Goal: Task Accomplishment & Management: Use online tool/utility

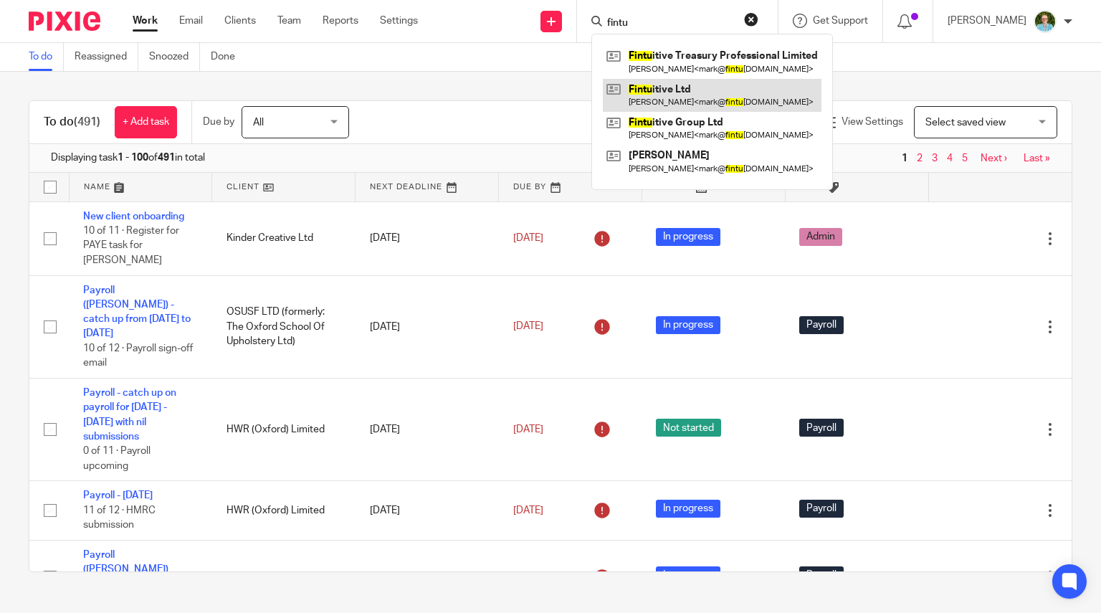
type input "fintu"
click at [674, 96] on link at bounding box center [712, 95] width 219 height 33
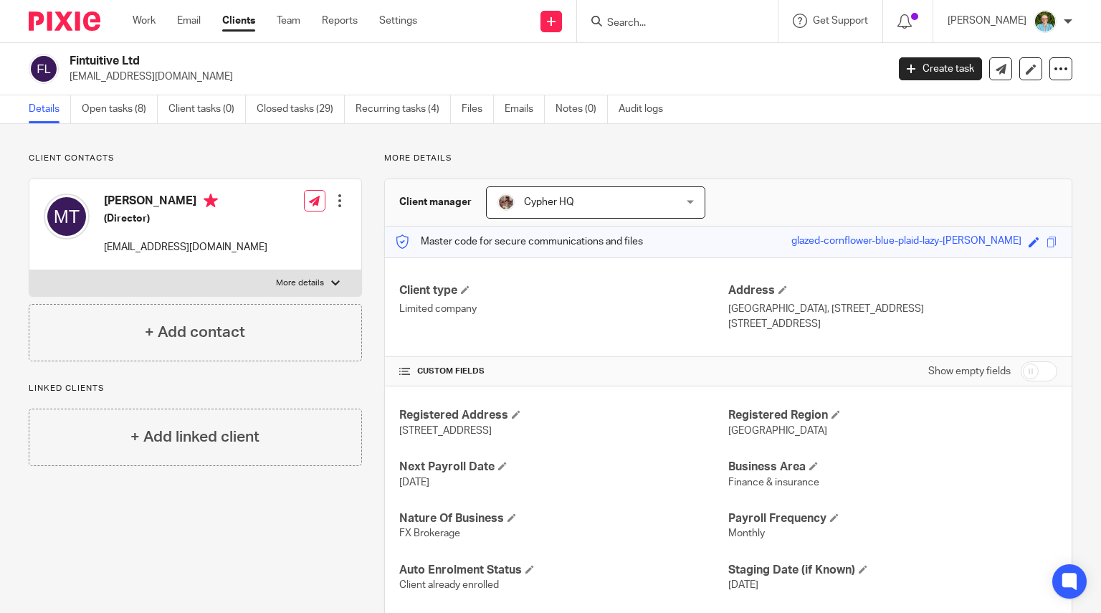
click at [120, 90] on div "Fintuitive Ltd mark@fintuitive.co.uk Create task Update from Companies House Ex…" at bounding box center [550, 69] width 1101 height 52
click at [120, 110] on link "Open tasks (8)" at bounding box center [120, 109] width 76 height 28
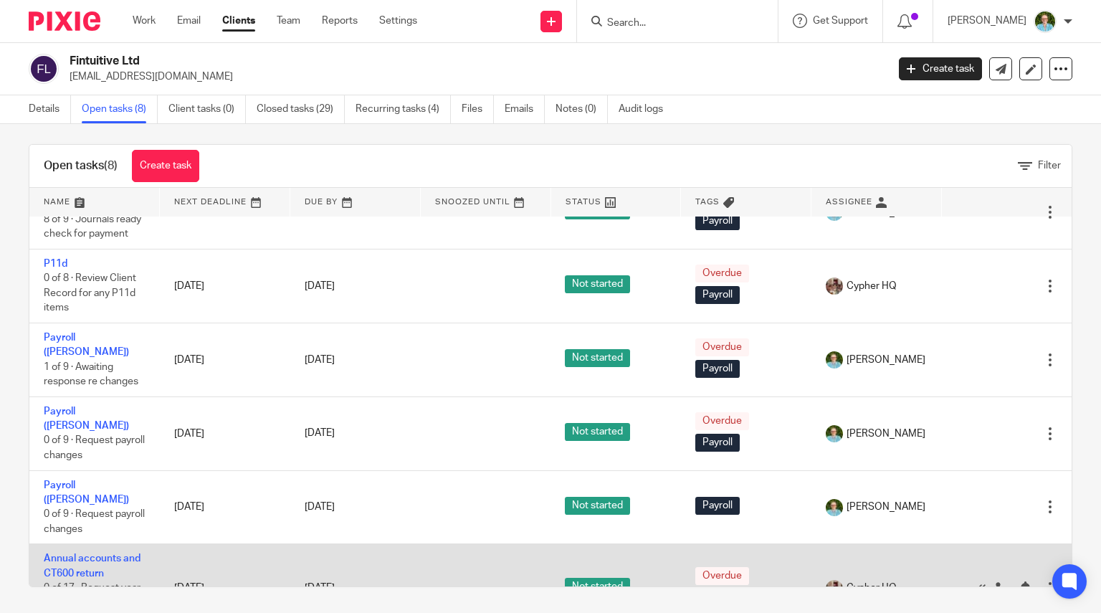
scroll to position [10, 0]
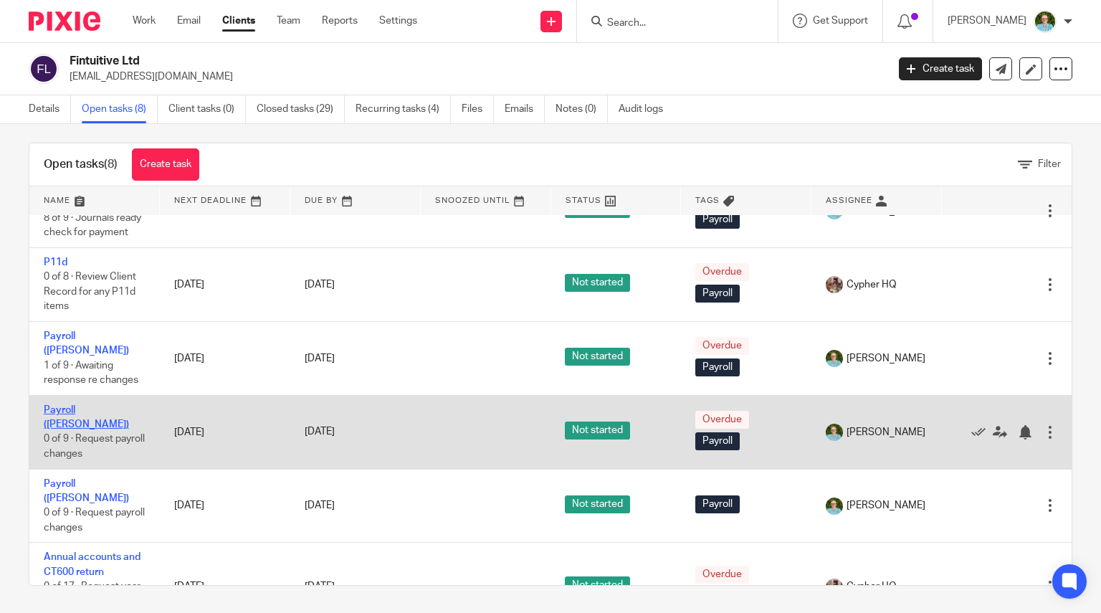
click at [62, 405] on link "Payroll ([PERSON_NAME])" at bounding box center [86, 417] width 85 height 24
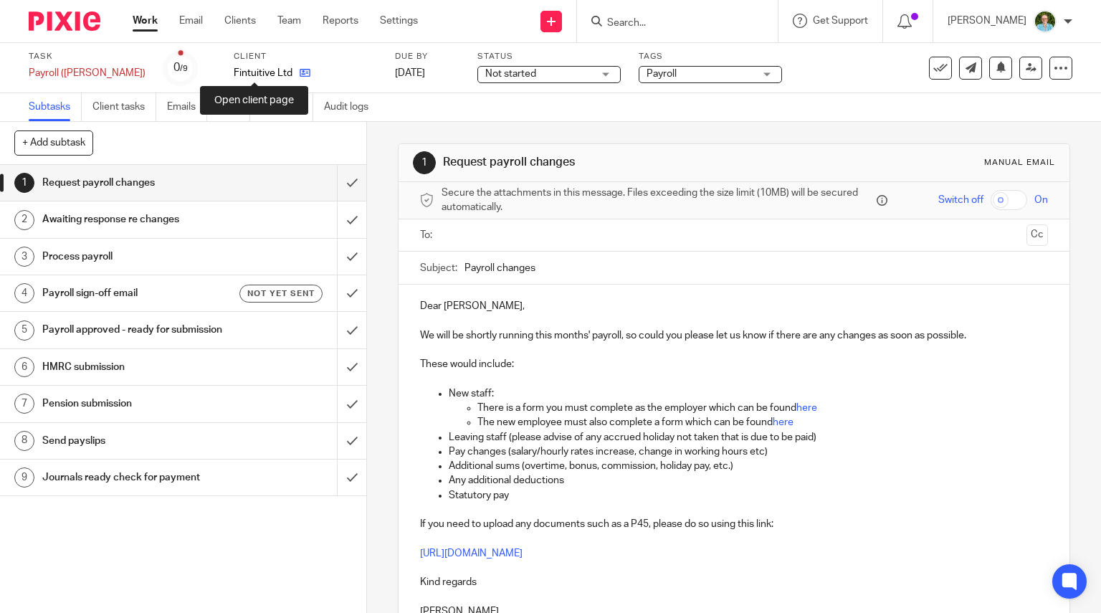
click at [300, 74] on icon at bounding box center [305, 72] width 11 height 11
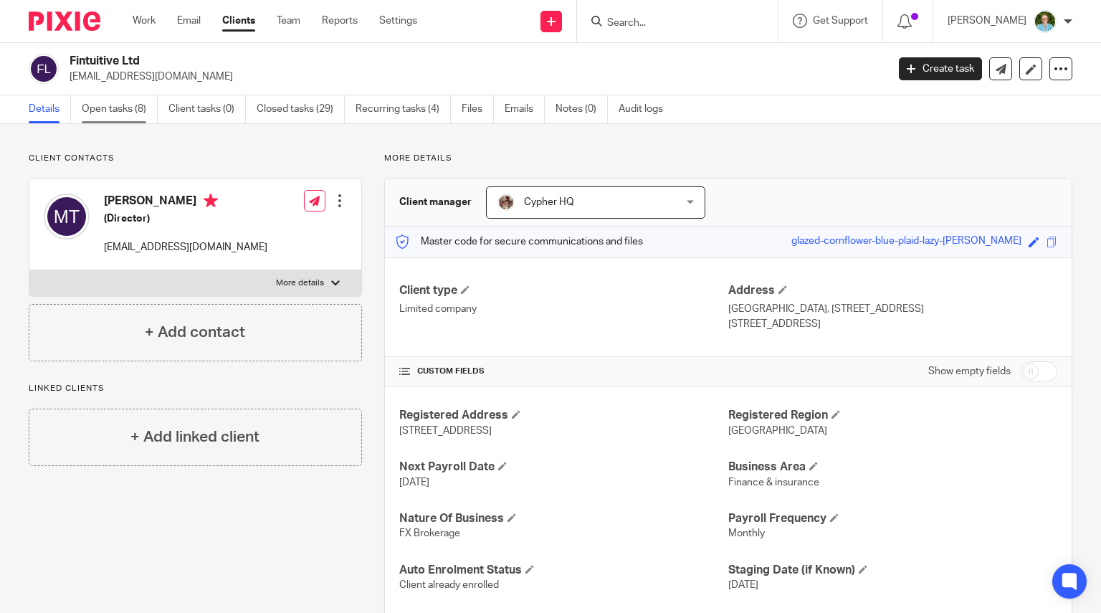
click at [120, 103] on link "Open tasks (8)" at bounding box center [120, 109] width 76 height 28
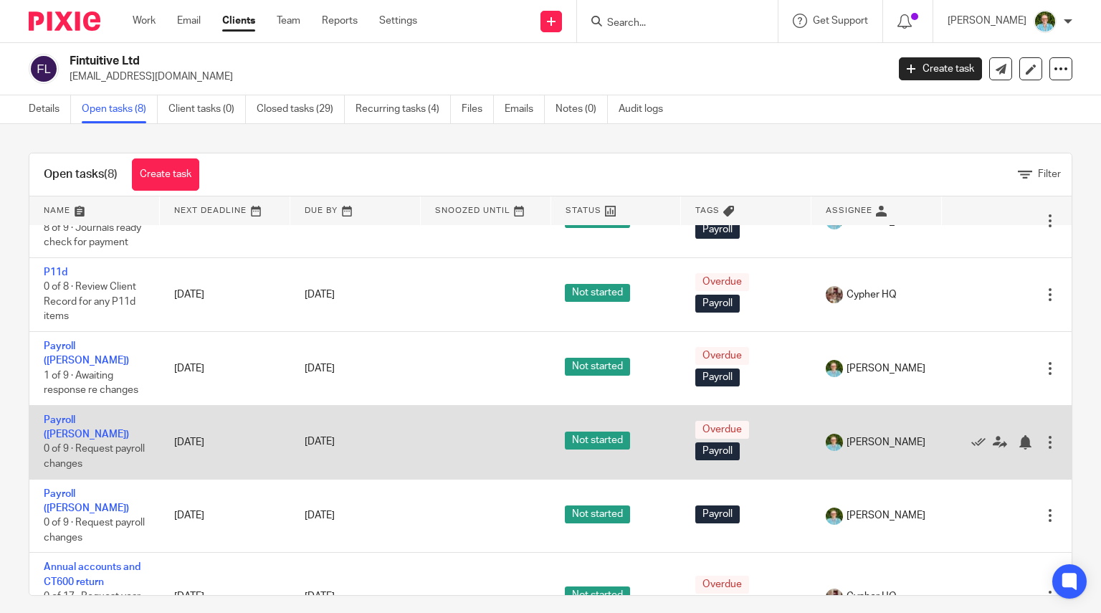
scroll to position [10, 0]
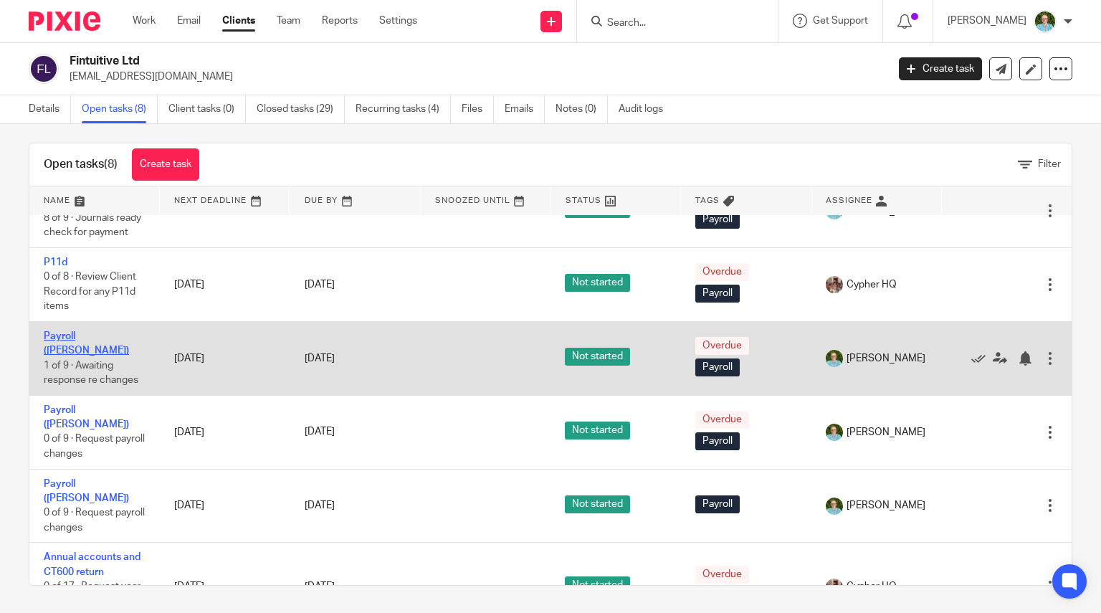
click at [65, 335] on link "Payroll ([PERSON_NAME])" at bounding box center [86, 343] width 85 height 24
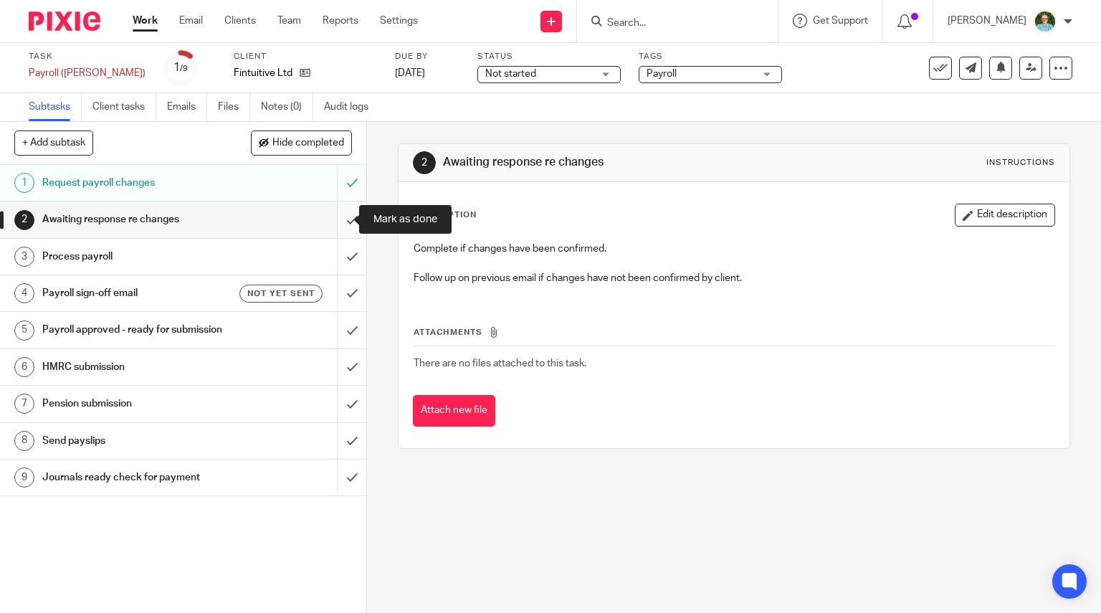
click at [333, 219] on input "submit" at bounding box center [183, 219] width 366 height 36
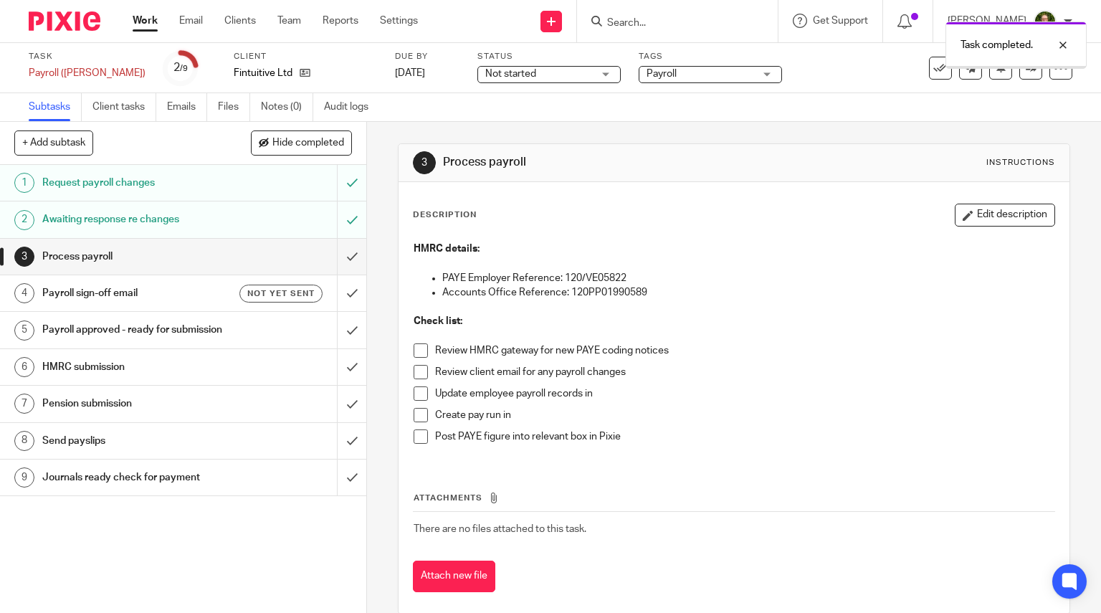
click at [417, 353] on span at bounding box center [421, 350] width 14 height 14
click at [419, 373] on span at bounding box center [421, 372] width 14 height 14
click at [419, 394] on span at bounding box center [421, 393] width 14 height 14
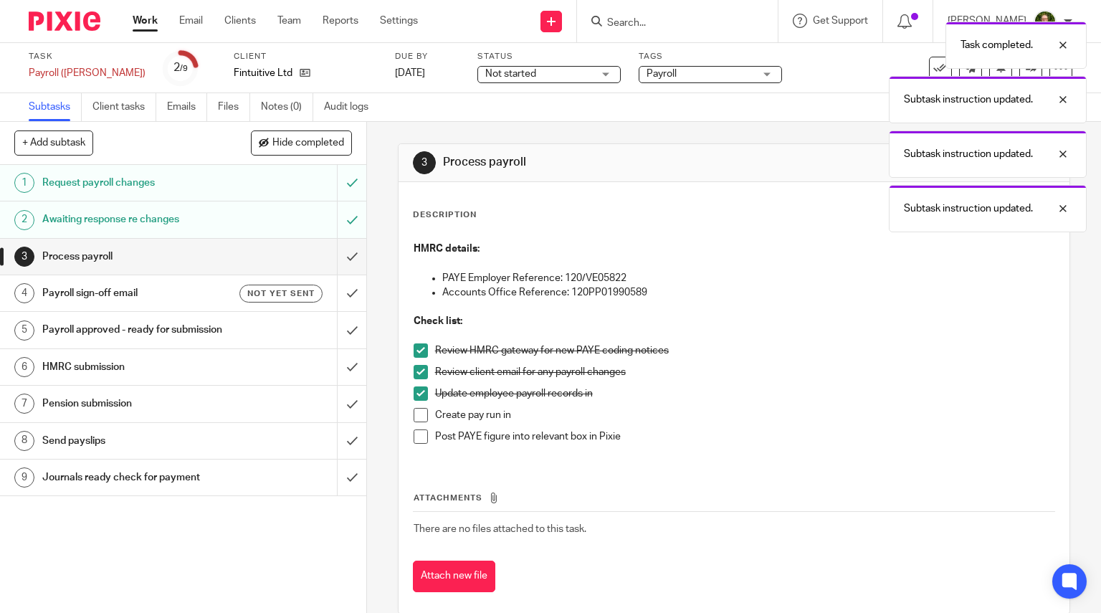
click at [419, 415] on span at bounding box center [421, 415] width 14 height 14
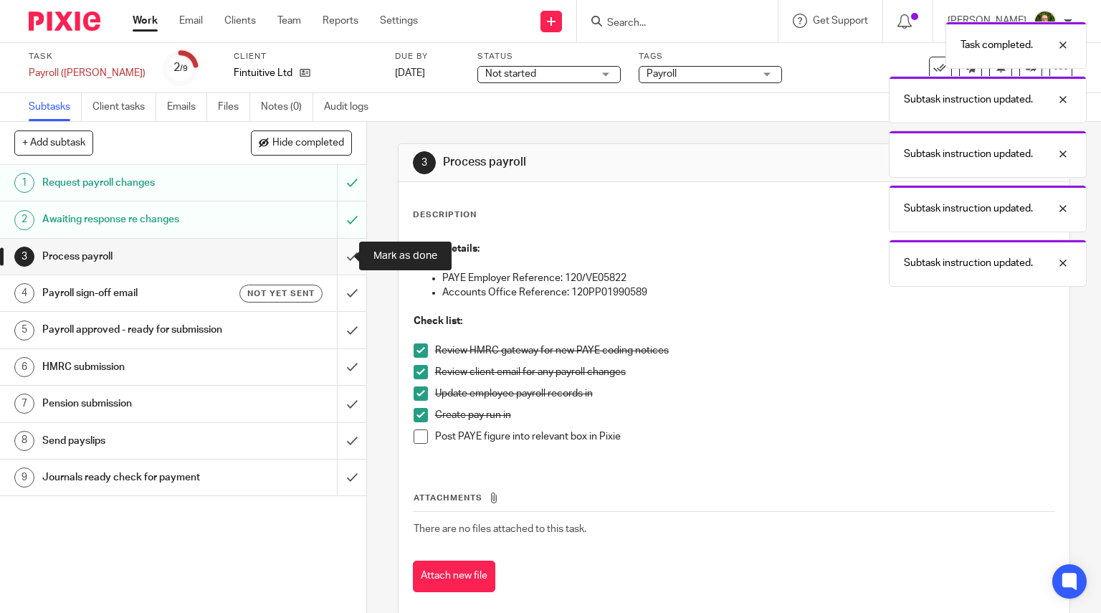
click at [336, 260] on input "submit" at bounding box center [183, 257] width 366 height 36
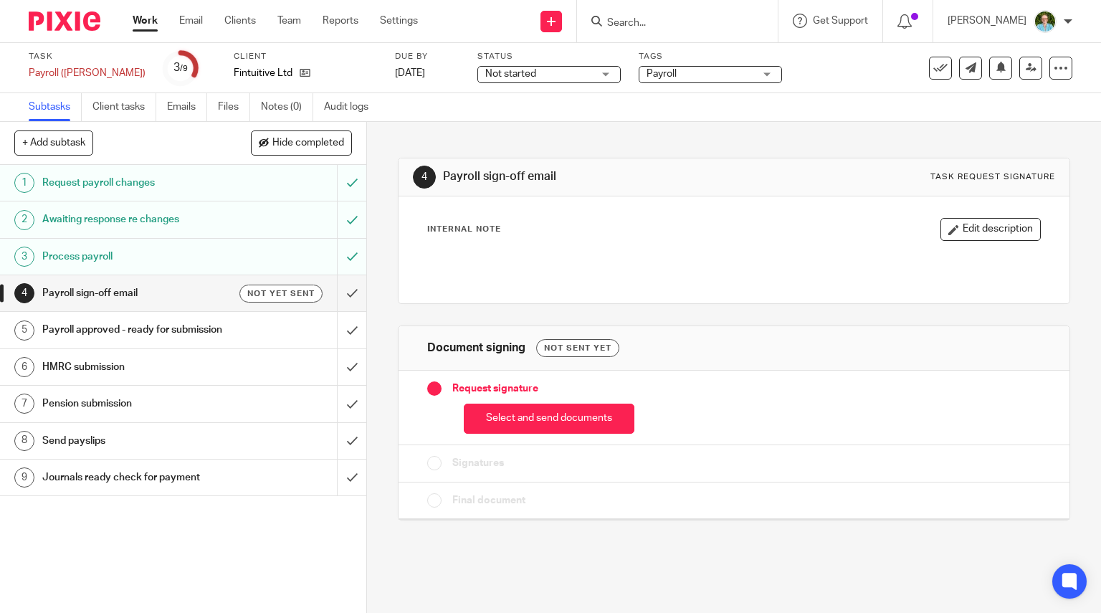
drag, startPoint x: 559, startPoint y: 418, endPoint x: 556, endPoint y: 407, distance: 12.0
click at [559, 419] on button "Select and send documents" at bounding box center [549, 419] width 171 height 31
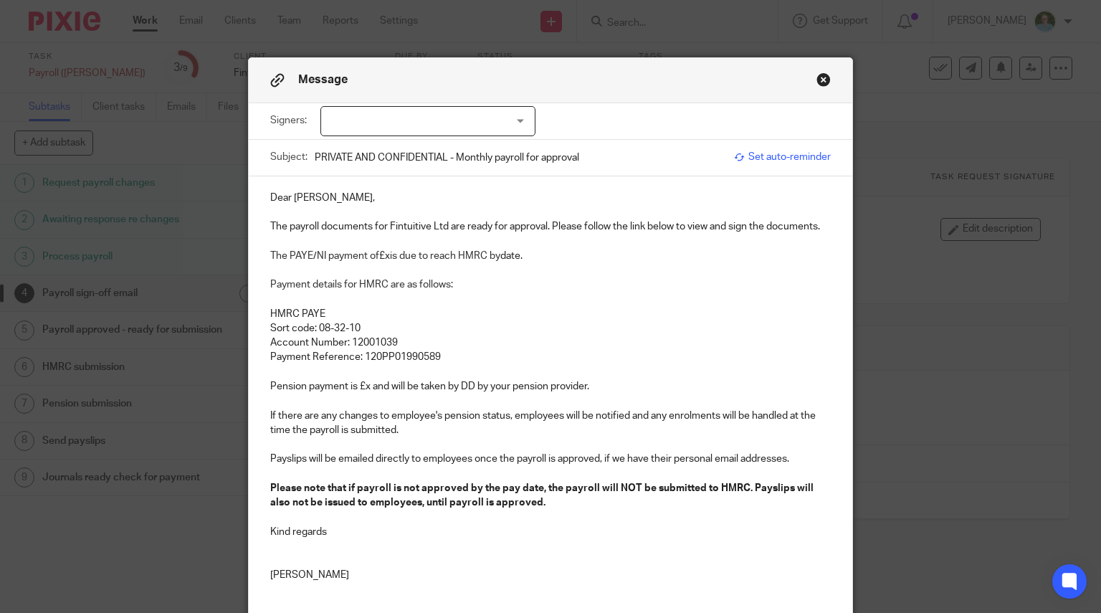
click at [488, 125] on div at bounding box center [427, 121] width 215 height 30
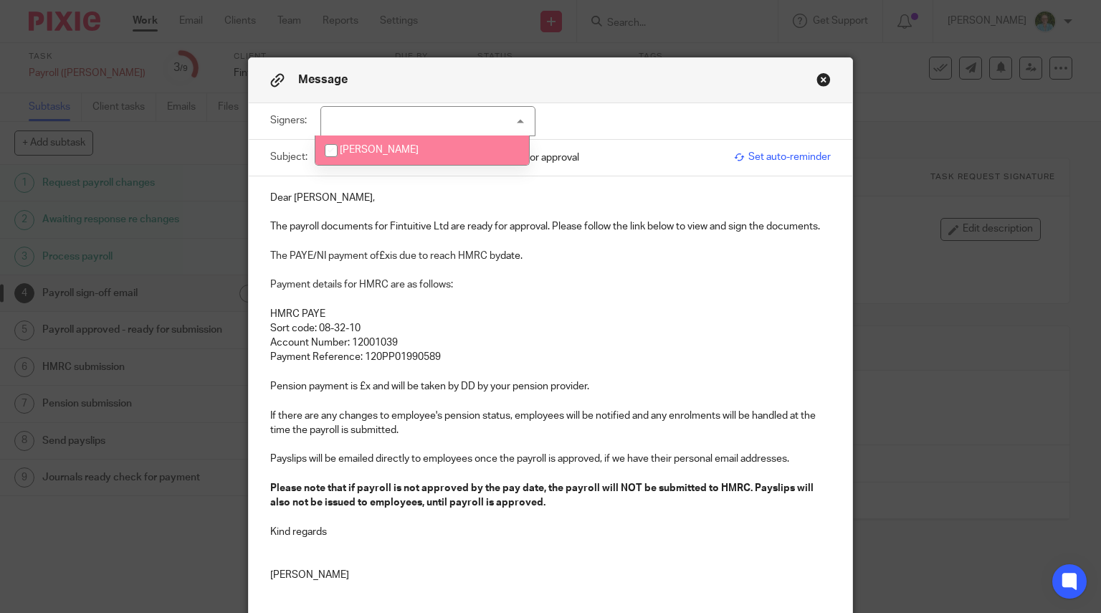
click at [446, 150] on li "[PERSON_NAME]" at bounding box center [422, 150] width 214 height 29
checkbox input "true"
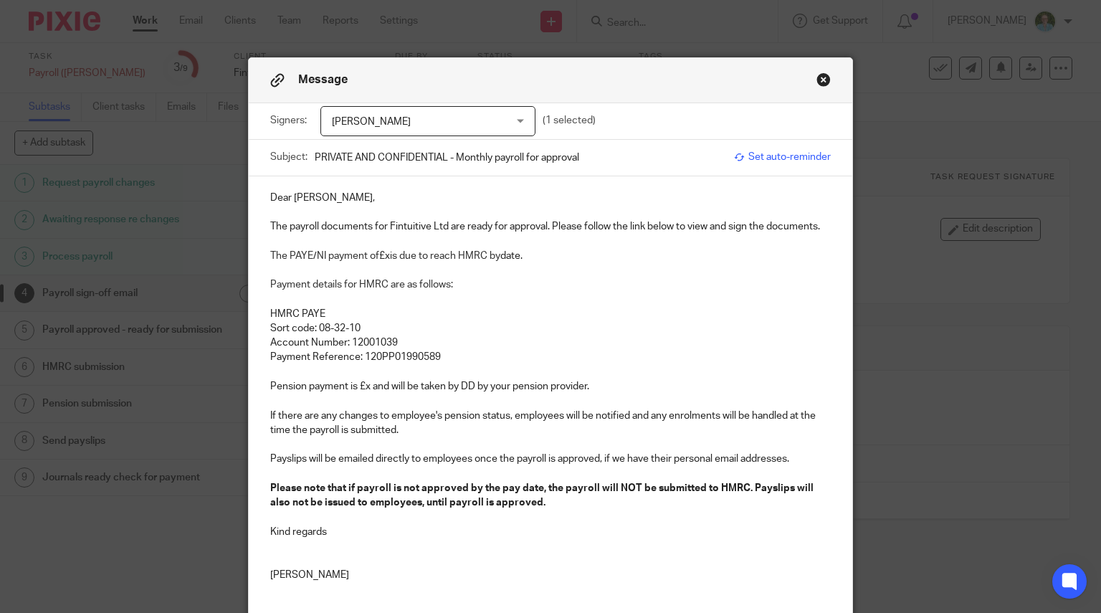
click at [287, 229] on p "The payroll documents for Fintuitive Ltd are ready for approval. Please follow …" at bounding box center [550, 226] width 561 height 14
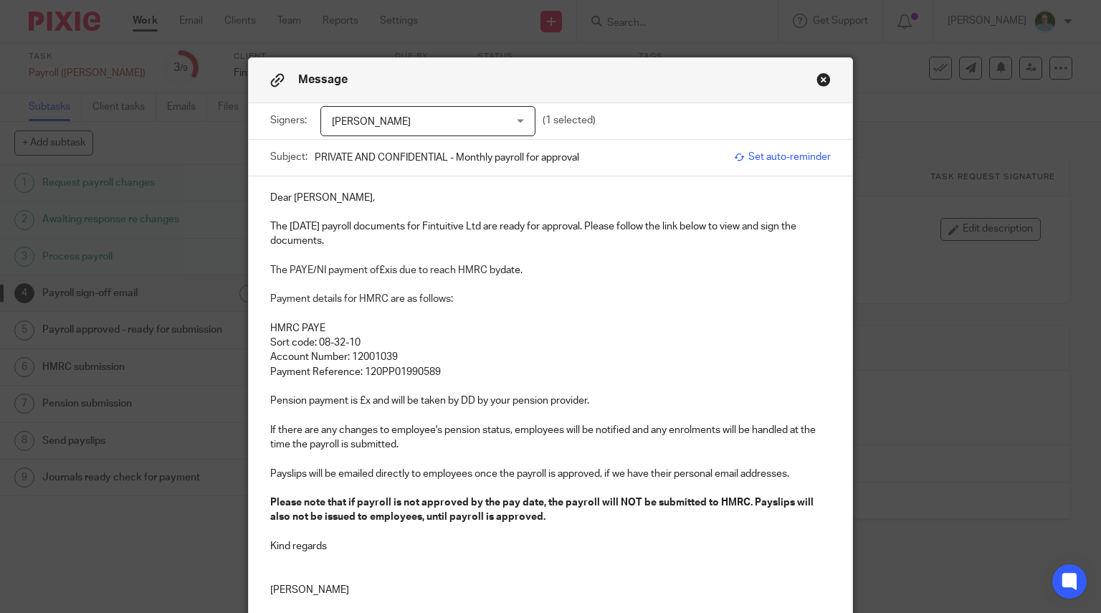
click at [390, 272] on span "is due to reach HMRC by" at bounding box center [445, 270] width 110 height 10
drag, startPoint x: 553, startPoint y: 270, endPoint x: 427, endPoint y: 274, distance: 127.0
click at [427, 274] on p "The PAYE/NI payment of £862/75 is due to reach HMRC by date." at bounding box center [550, 270] width 561 height 14
click at [364, 267] on span "The PAYE/NI payment of" at bounding box center [324, 270] width 109 height 10
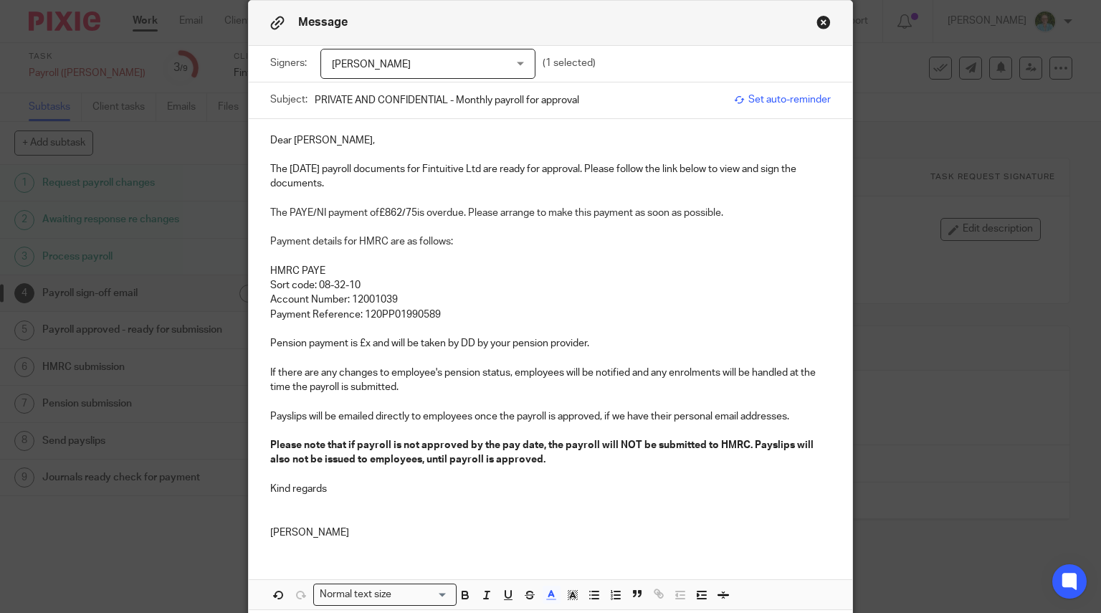
scroll to position [72, 0]
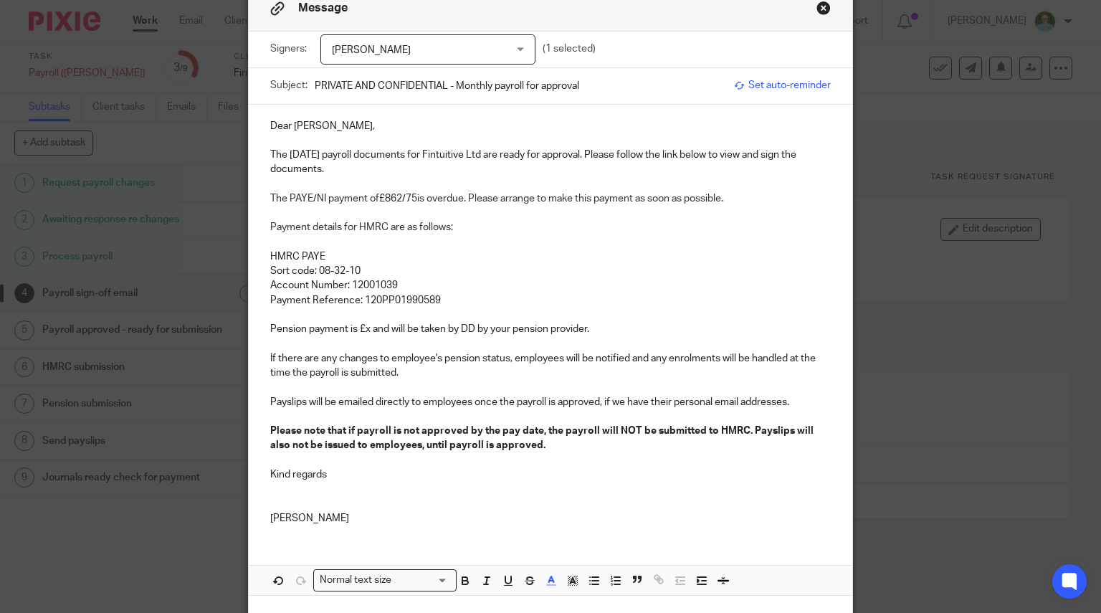
click at [404, 200] on p "The PAYE/NI payment of £862/75 is overdue. Please arrange to make this payment …" at bounding box center [550, 198] width 561 height 14
click at [482, 264] on p "Sort code: 08-32-10" at bounding box center [550, 271] width 561 height 14
click at [467, 310] on p at bounding box center [550, 315] width 561 height 14
click at [460, 300] on p "Payment Reference: 120PP01990589" at bounding box center [550, 300] width 561 height 14
click at [363, 326] on p "Pension payment is £x and will be taken by DD by your pension provider." at bounding box center [550, 329] width 561 height 14
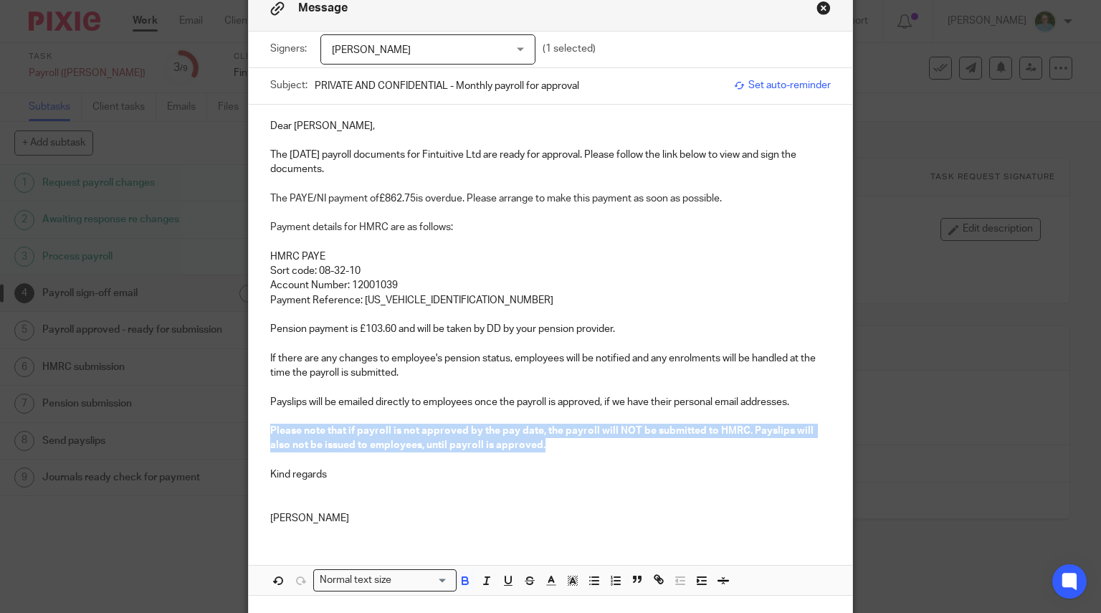
drag, startPoint x: 549, startPoint y: 444, endPoint x: 250, endPoint y: 424, distance: 300.4
click at [250, 424] on div "Dear [PERSON_NAME], The [DATE] payroll documents for Fintuitive Ltd are ready f…" at bounding box center [551, 321] width 604 height 432
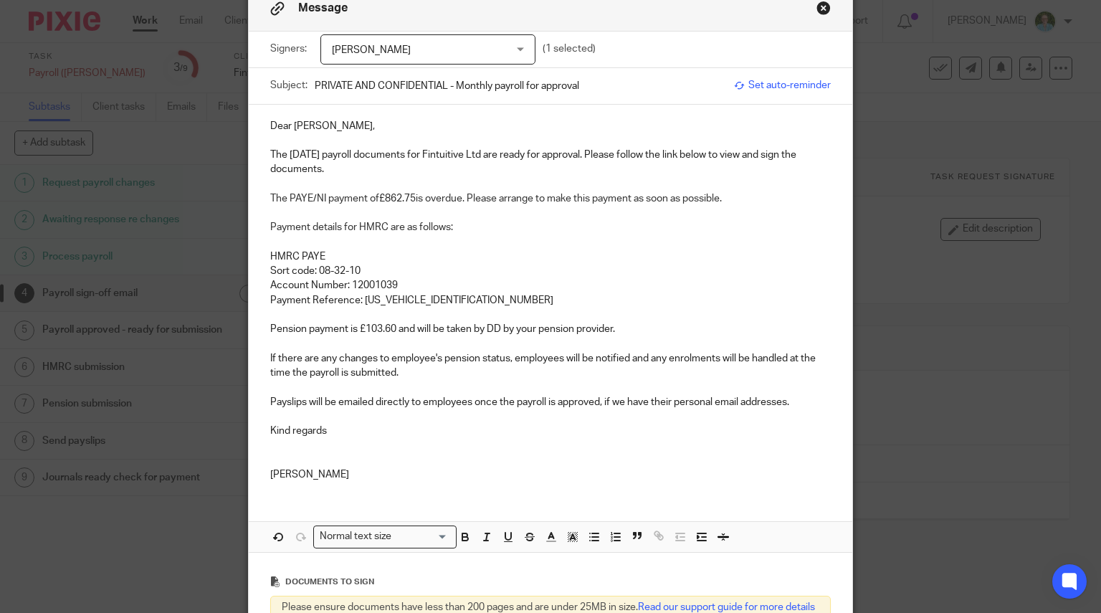
click at [455, 365] on p "If there are any changes to employee's pension status, employees will be notifi…" at bounding box center [550, 365] width 561 height 29
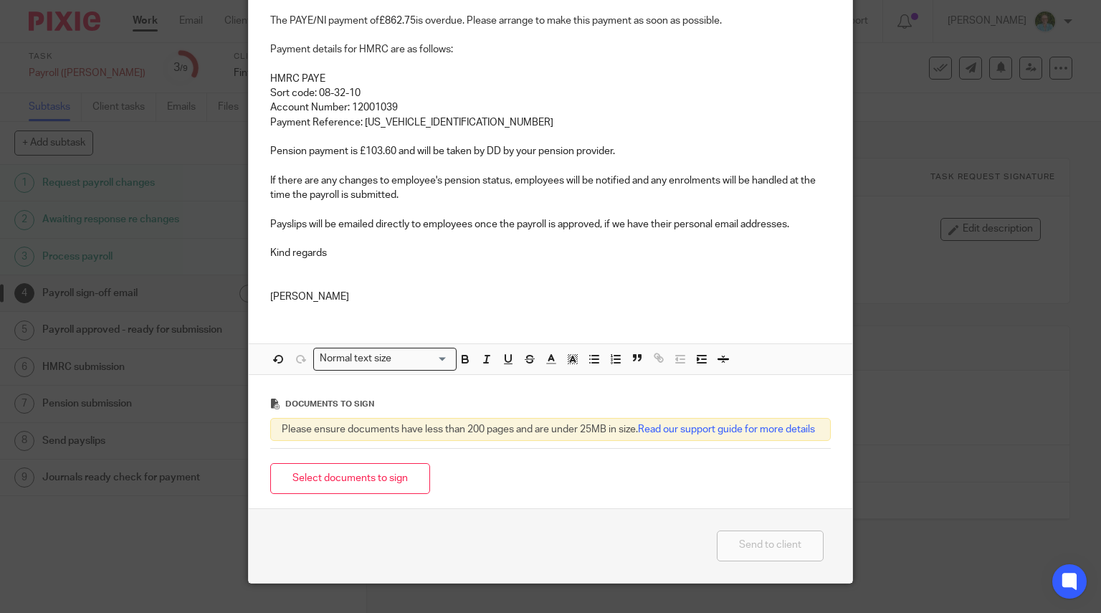
scroll to position [287, 0]
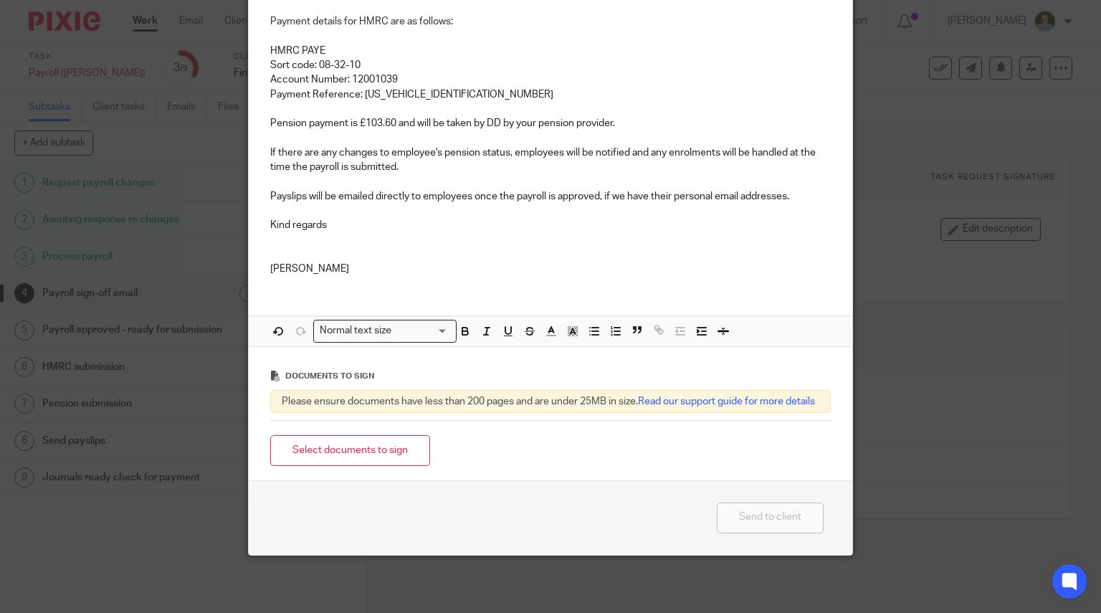
click at [376, 454] on button "Select documents to sign" at bounding box center [350, 450] width 160 height 31
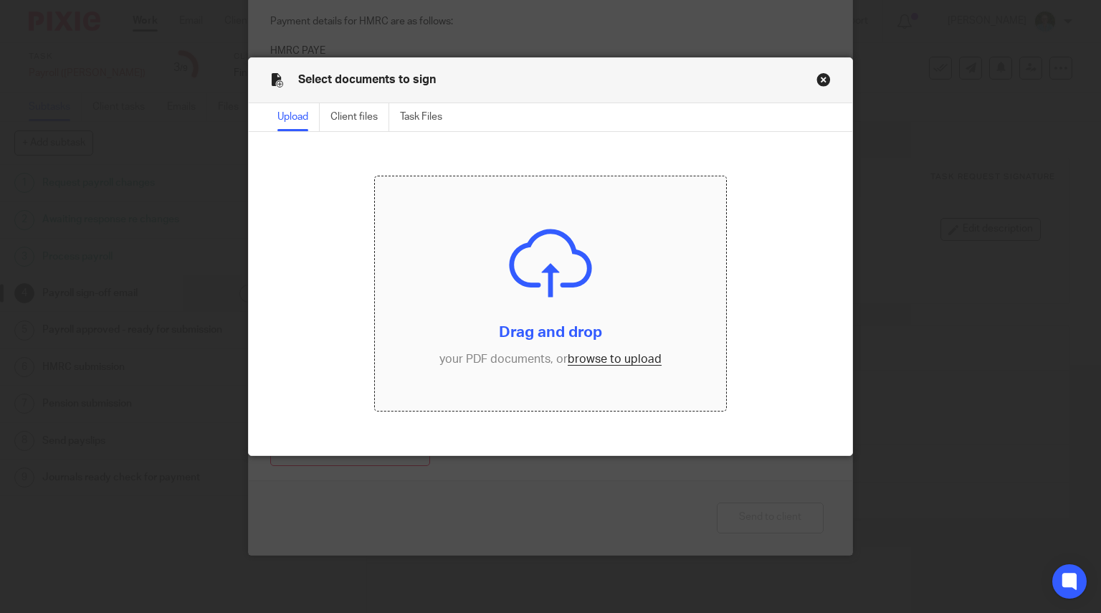
click at [482, 299] on input "file" at bounding box center [550, 293] width 351 height 234
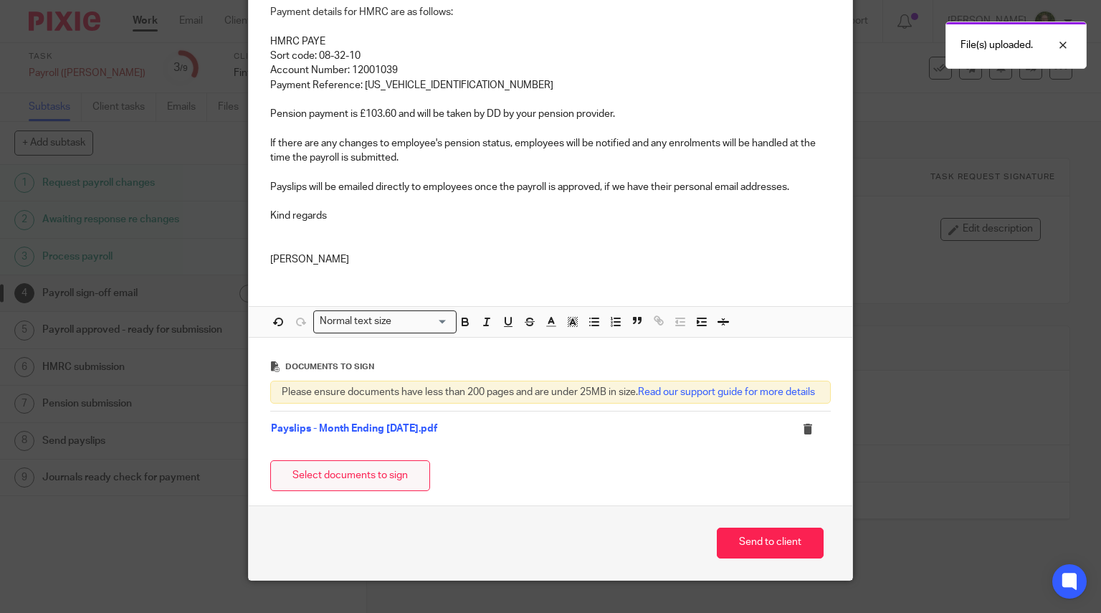
click at [357, 491] on button "Select documents to sign" at bounding box center [350, 475] width 160 height 31
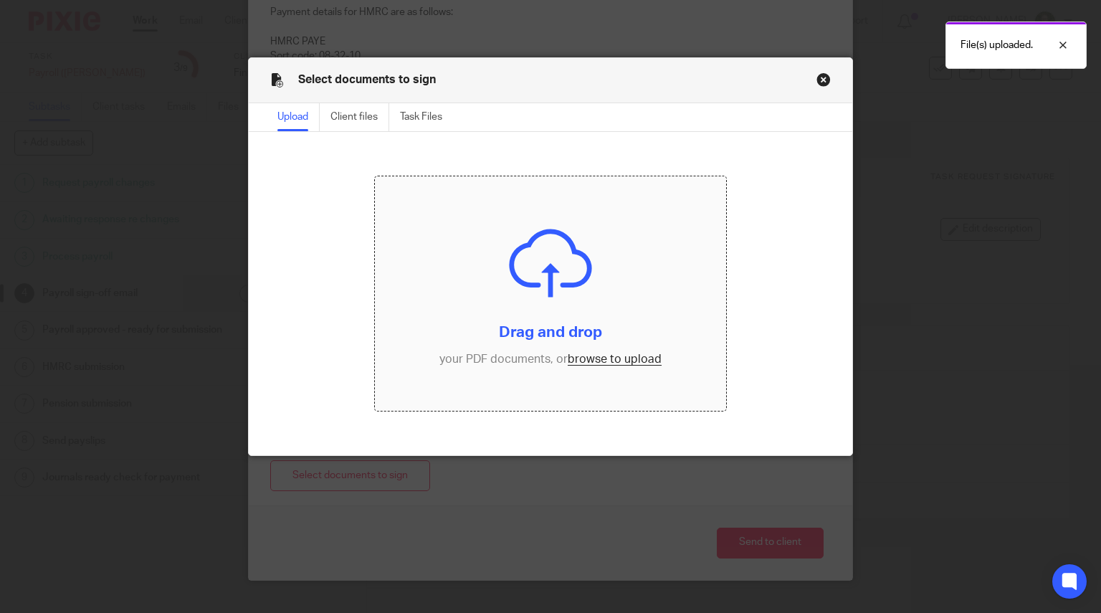
click at [512, 282] on input "file" at bounding box center [550, 293] width 351 height 234
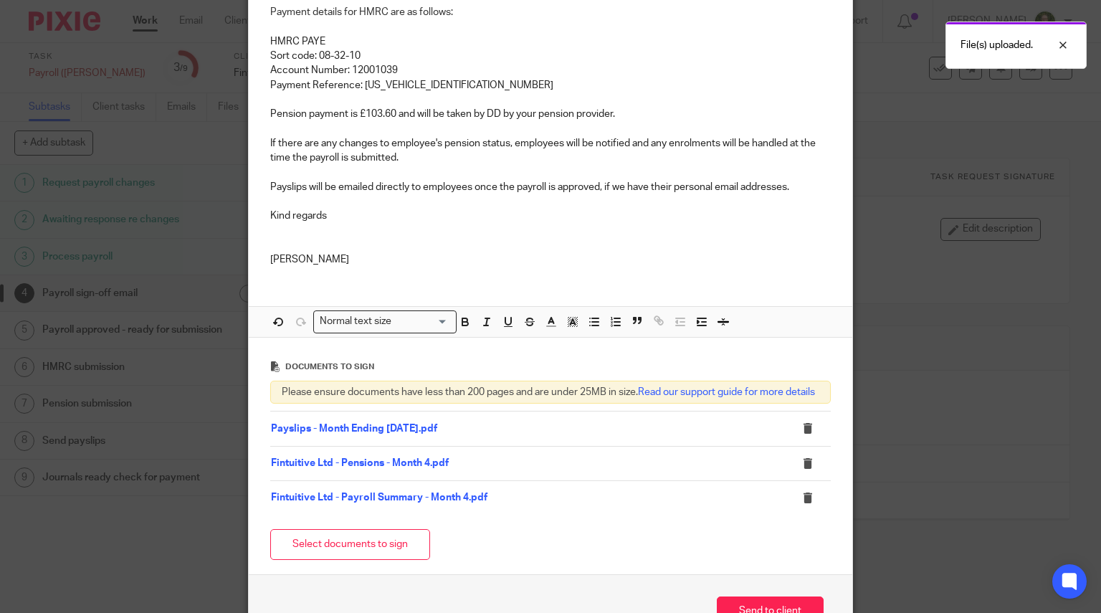
drag, startPoint x: 326, startPoint y: 544, endPoint x: 338, endPoint y: 528, distance: 20.5
click at [326, 544] on button "Select documents to sign" at bounding box center [350, 544] width 160 height 31
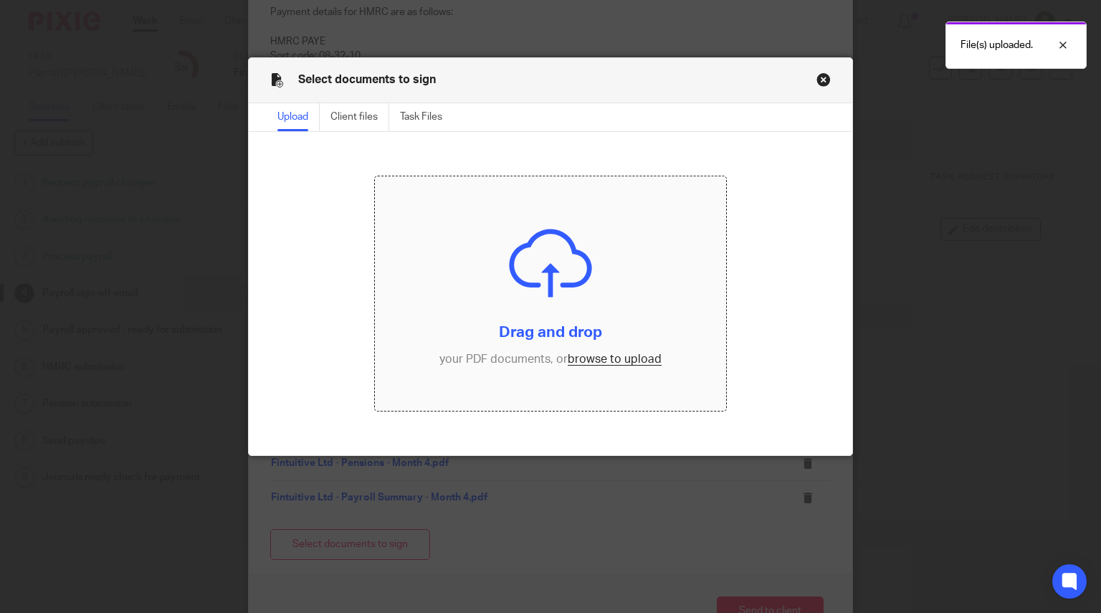
click at [533, 309] on input "file" at bounding box center [550, 293] width 351 height 234
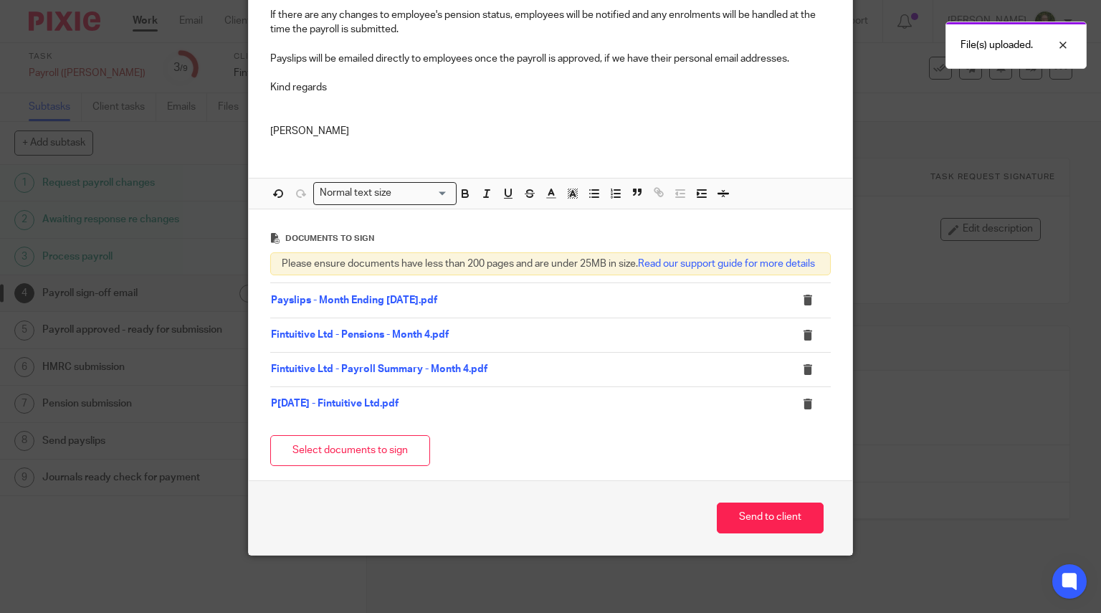
scroll to position [426, 0]
click at [747, 500] on div "Send to client" at bounding box center [551, 517] width 604 height 75
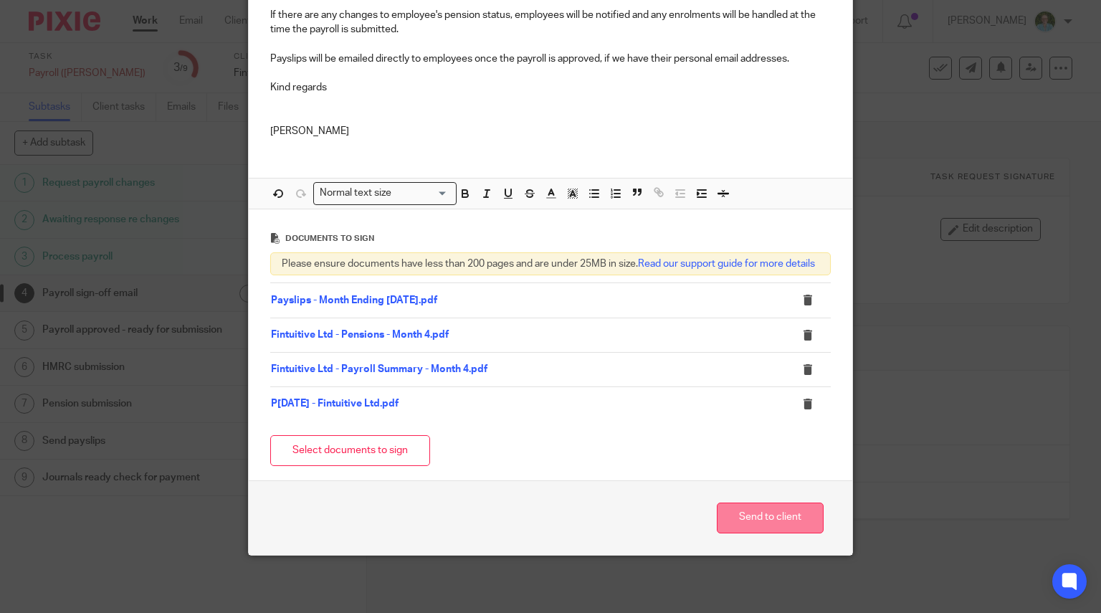
click at [744, 520] on button "Send to client" at bounding box center [770, 518] width 107 height 31
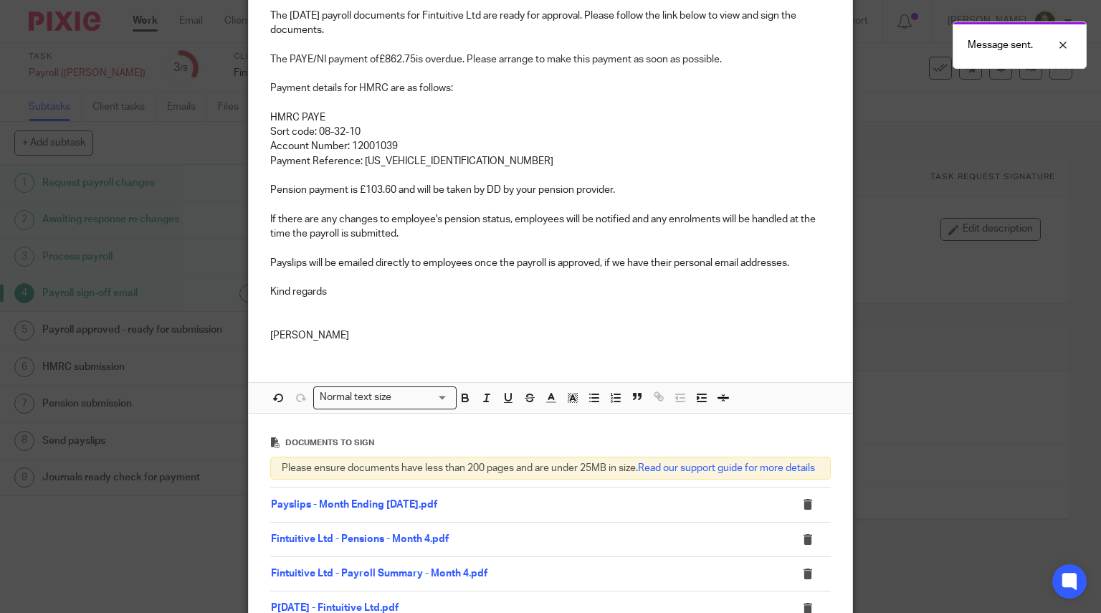
scroll to position [0, 0]
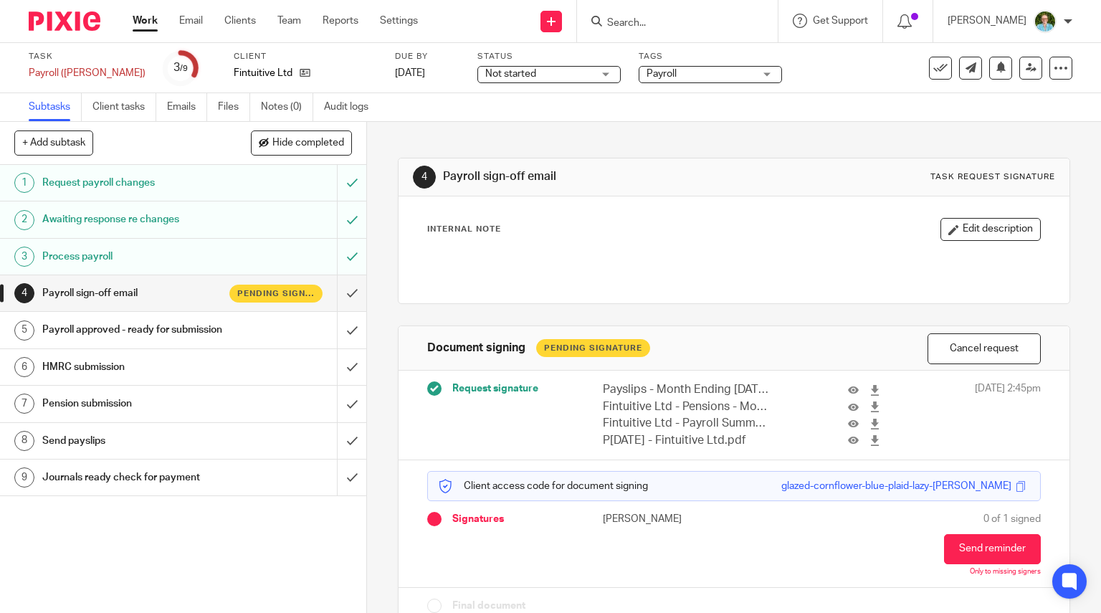
click at [85, 19] on img at bounding box center [65, 20] width 72 height 19
